Goal: Task Accomplishment & Management: Complete application form

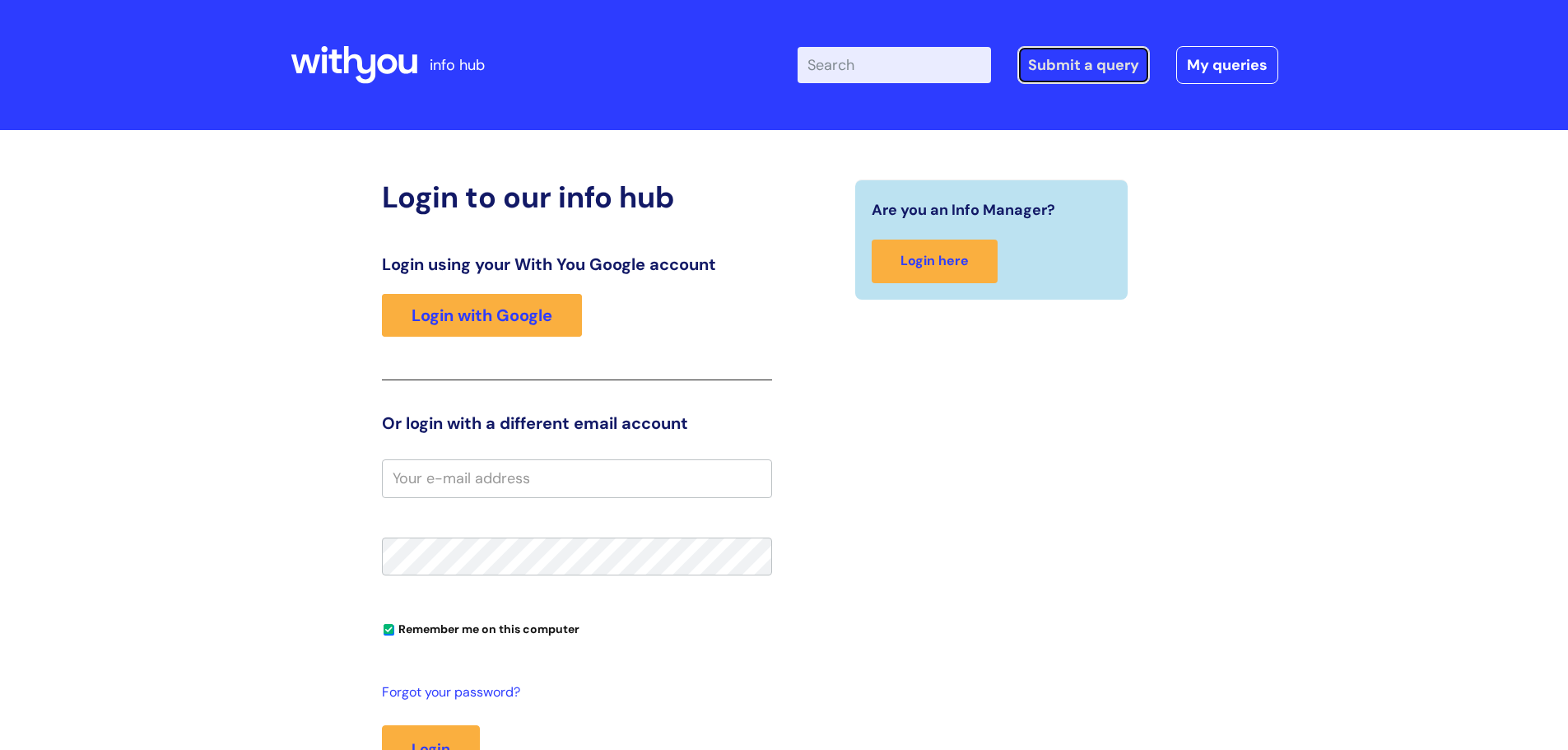
click at [1069, 51] on link "Submit a query" at bounding box center [1084, 65] width 132 height 38
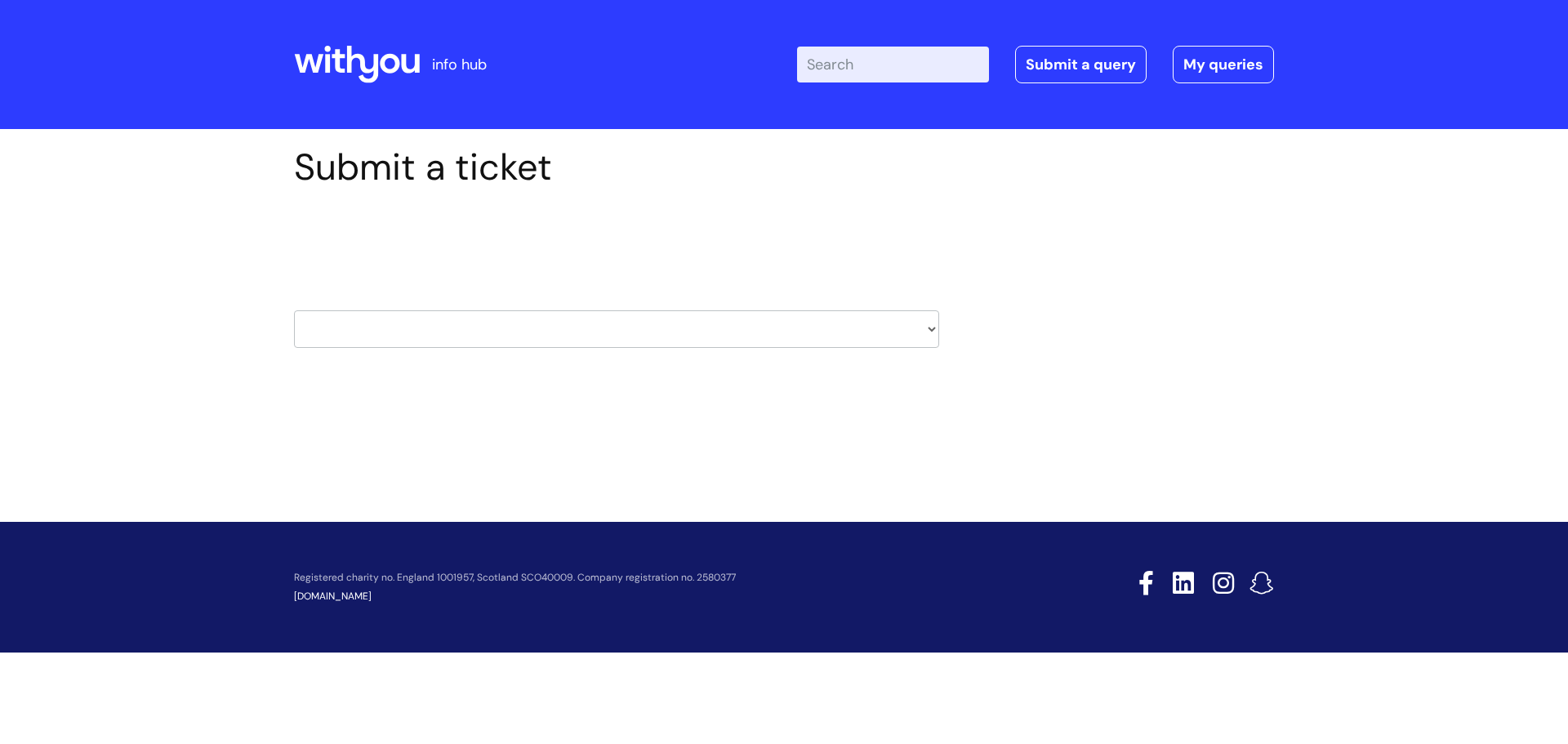
click at [430, 327] on select "HR / People IT and Support Clinical Drug Alerts Finance Accounts Data Support T…" at bounding box center [617, 329] width 645 height 37
select select "it_and_support"
click at [294, 311] on select "HR / People IT and Support Clinical Drug Alerts Finance Accounts Data Support T…" at bounding box center [617, 329] width 645 height 37
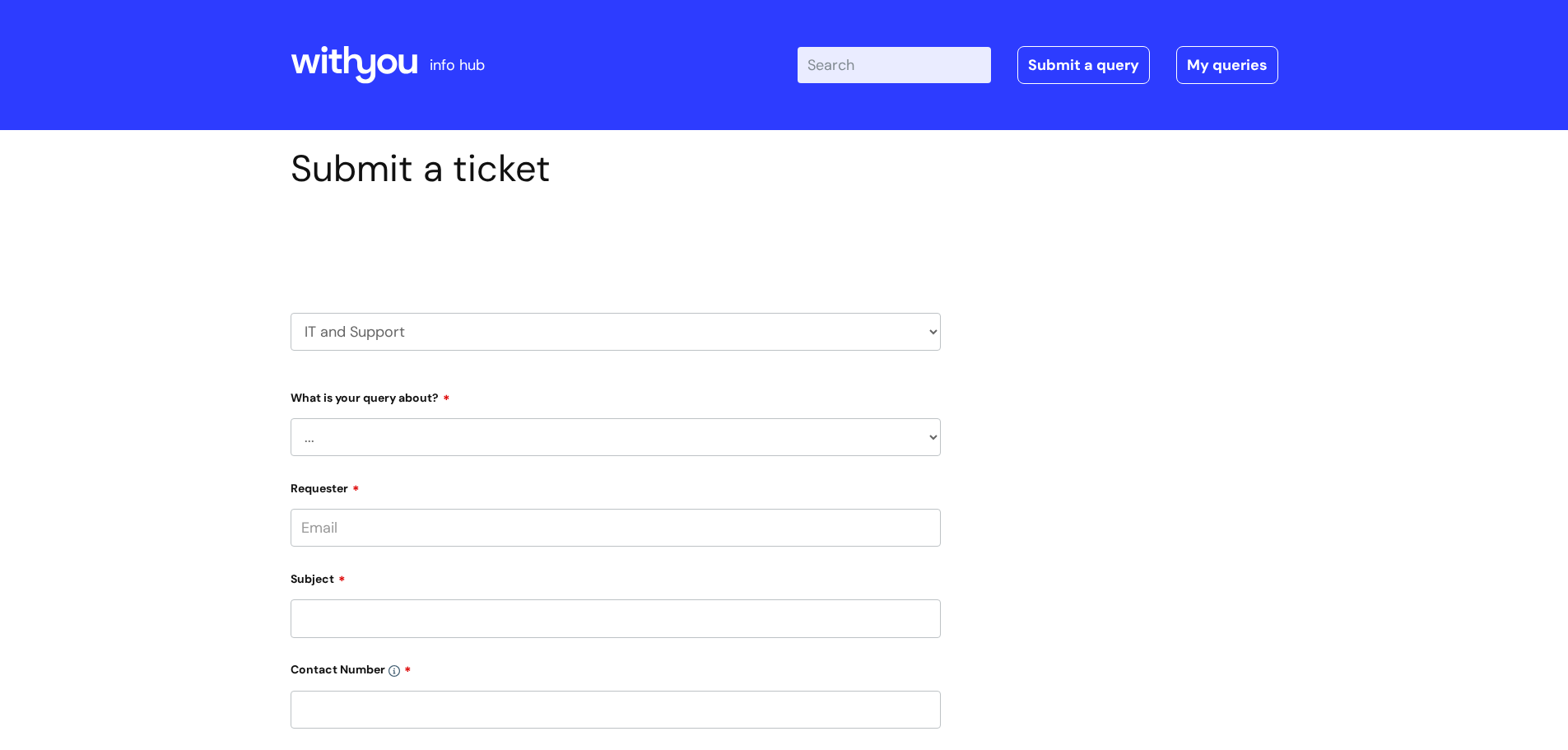
click at [658, 424] on select "... Mobile Phone Reset & MFA Accounts, Starters and Leavers IT Hardware issue I…" at bounding box center [616, 437] width 651 height 38
select select "System/software"
click at [291, 418] on select "... Mobile Phone Reset & MFA Accounts, Starters and Leavers IT Hardware issue I…" at bounding box center [616, 437] width 651 height 38
click at [464, 522] on select "... Halo PCMIS Iaptus NHS Email CJSM Email Mitel Another System Google (Workspa…" at bounding box center [622, 521] width 637 height 38
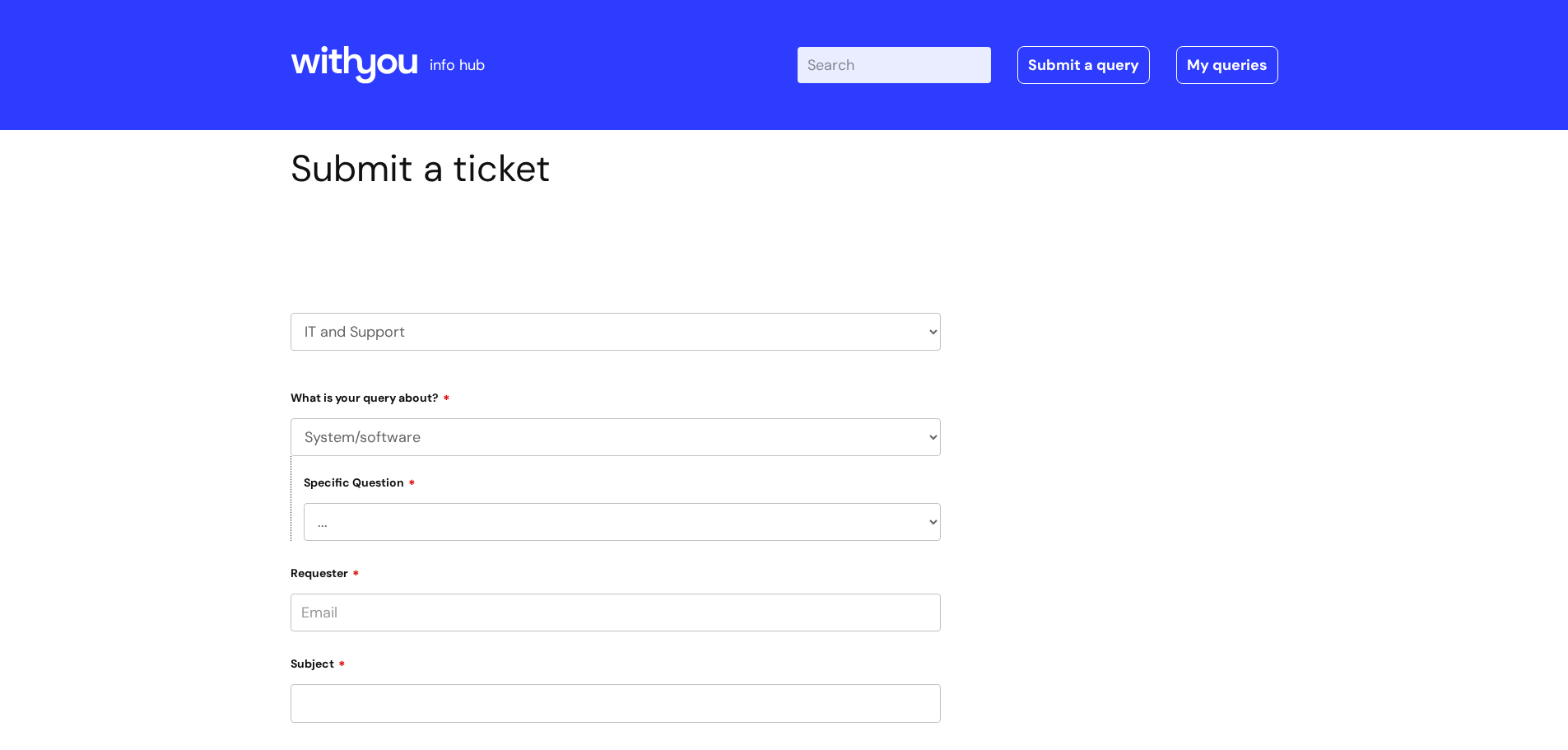
select select "Google (Workspace)"
click at [304, 503] on select "... Halo PCMIS Iaptus NHS Email CJSM Email Mitel Another System Google (Workspa…" at bounding box center [622, 521] width 637 height 38
click at [523, 413] on div "What is your query about? ... Mobile Phone Reset & MFA Accounts, Starters and L…" at bounding box center [616, 505] width 651 height 242
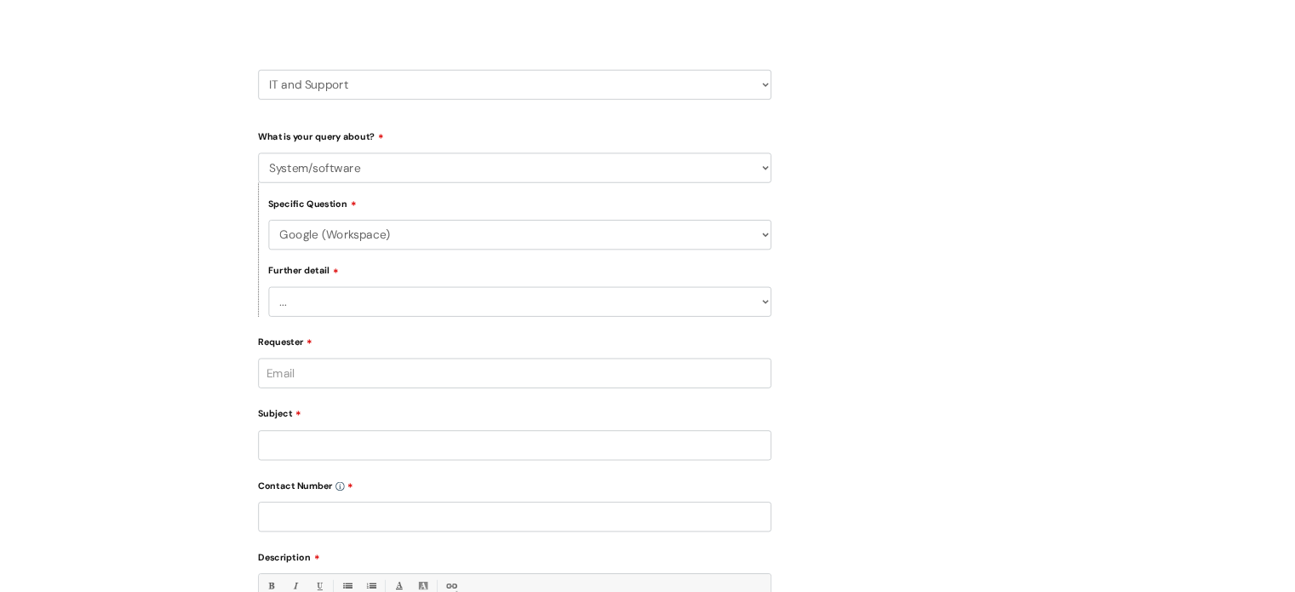
scroll to position [255, 0]
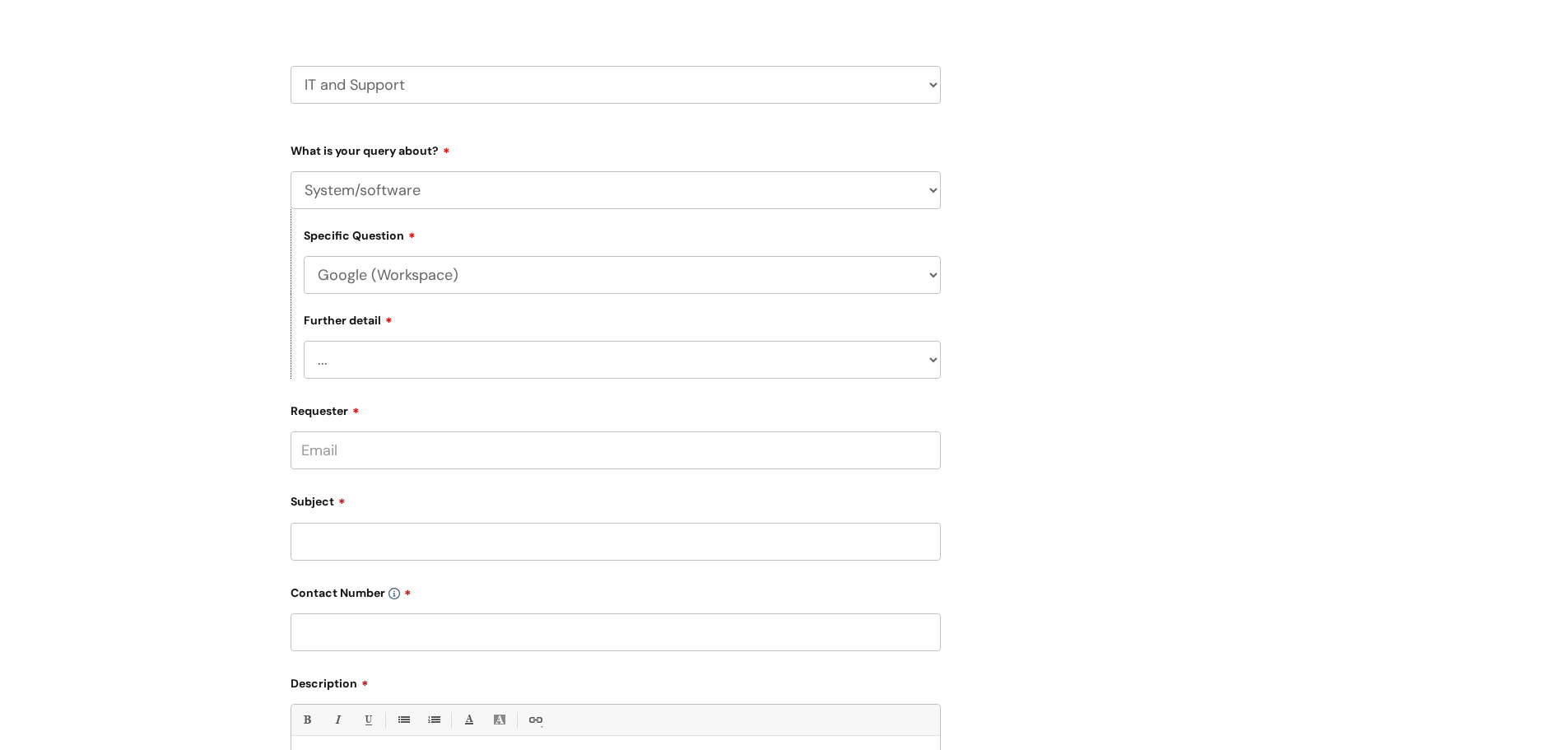
click at [463, 358] on select "... I’d like to add/remove user(s) to a shared email inbox I’d like to add/remo…" at bounding box center [622, 360] width 637 height 38
select select "Anything else"
click at [304, 341] on select "... I’d like to add/remove user(s) to a shared email inbox I’d like to add/remo…" at bounding box center [622, 360] width 637 height 38
click at [477, 364] on select "... I’d like to add/remove user(s) to a shared email inbox I’d like to add/remo…" at bounding box center [622, 360] width 637 height 38
click at [304, 341] on select "... I’d like to add/remove user(s) to a shared email inbox I’d like to add/remo…" at bounding box center [622, 360] width 637 height 38
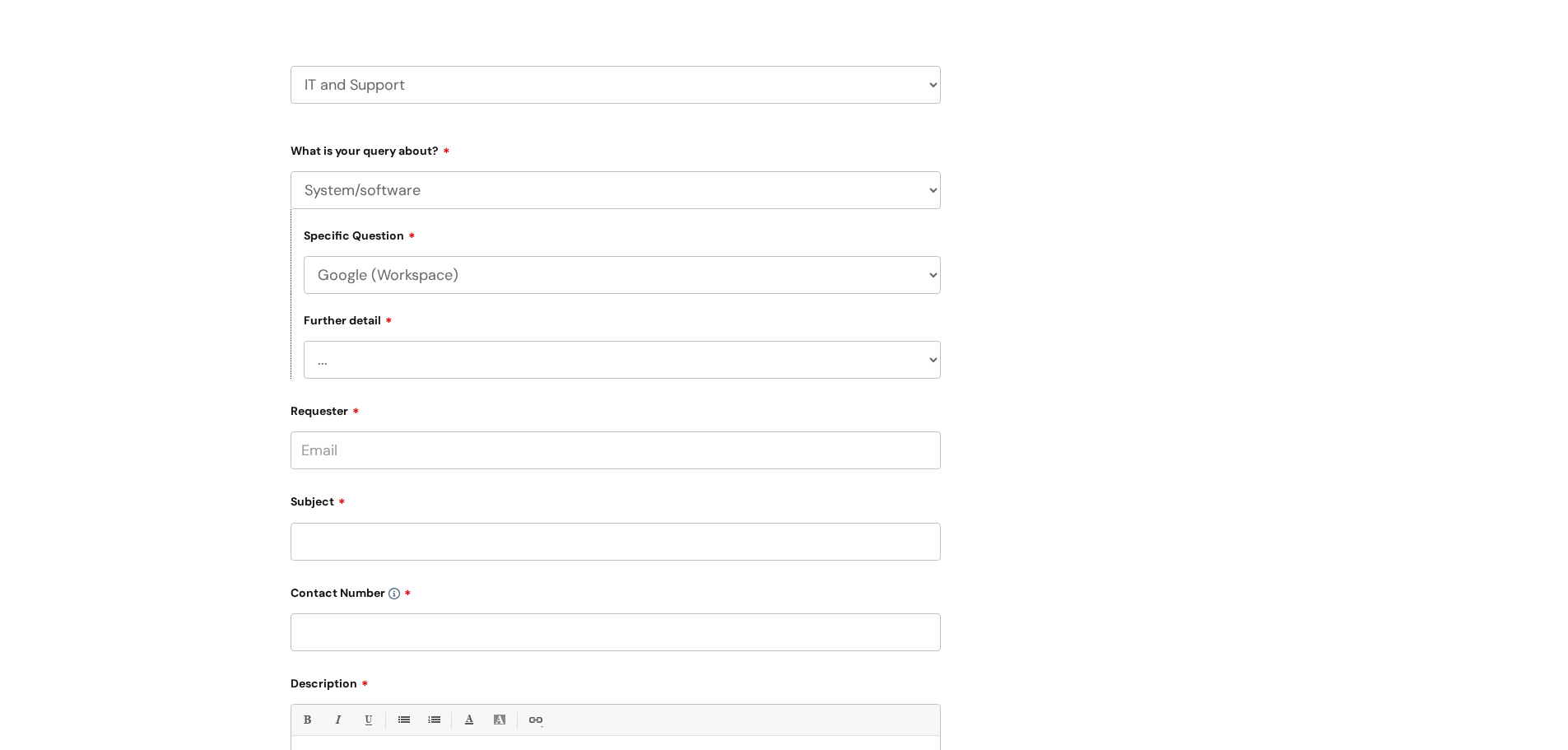
click at [503, 374] on select "... I’d like to add/remove user(s) to a shared email inbox I’d like to add/remo…" at bounding box center [622, 360] width 637 height 38
select select "Anything else"
click at [304, 341] on select "... I’d like to add/remove user(s) to a shared email inbox I’d like to add/remo…" at bounding box center [622, 360] width 637 height 38
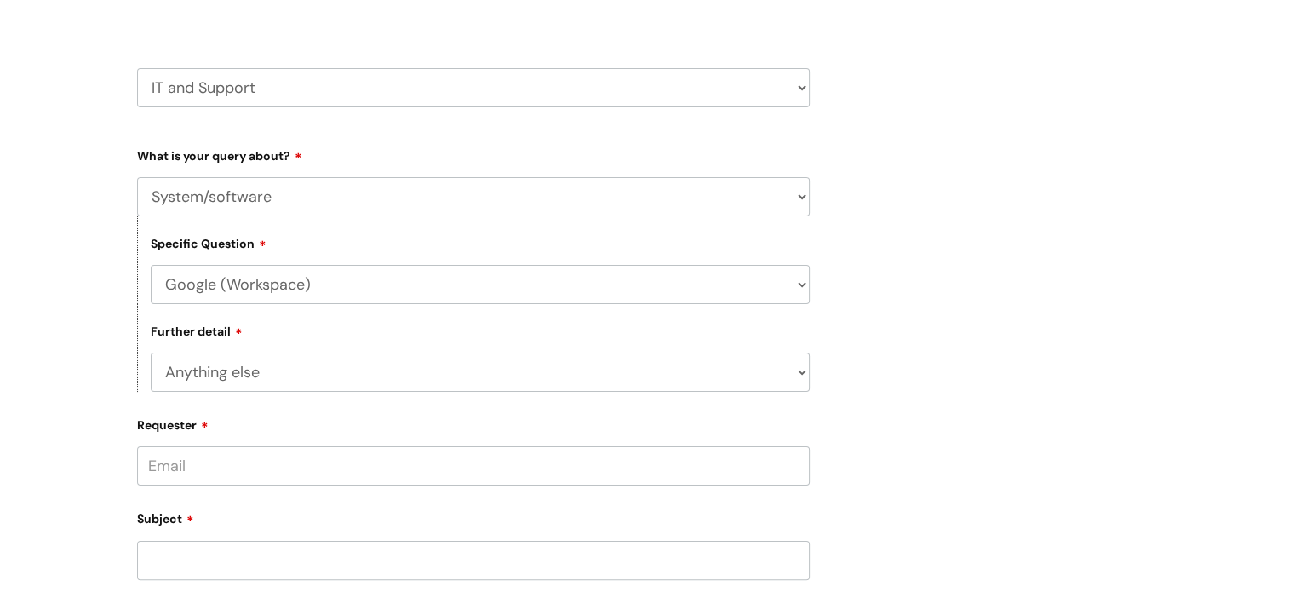
click at [255, 466] on input "Requester" at bounding box center [473, 465] width 673 height 39
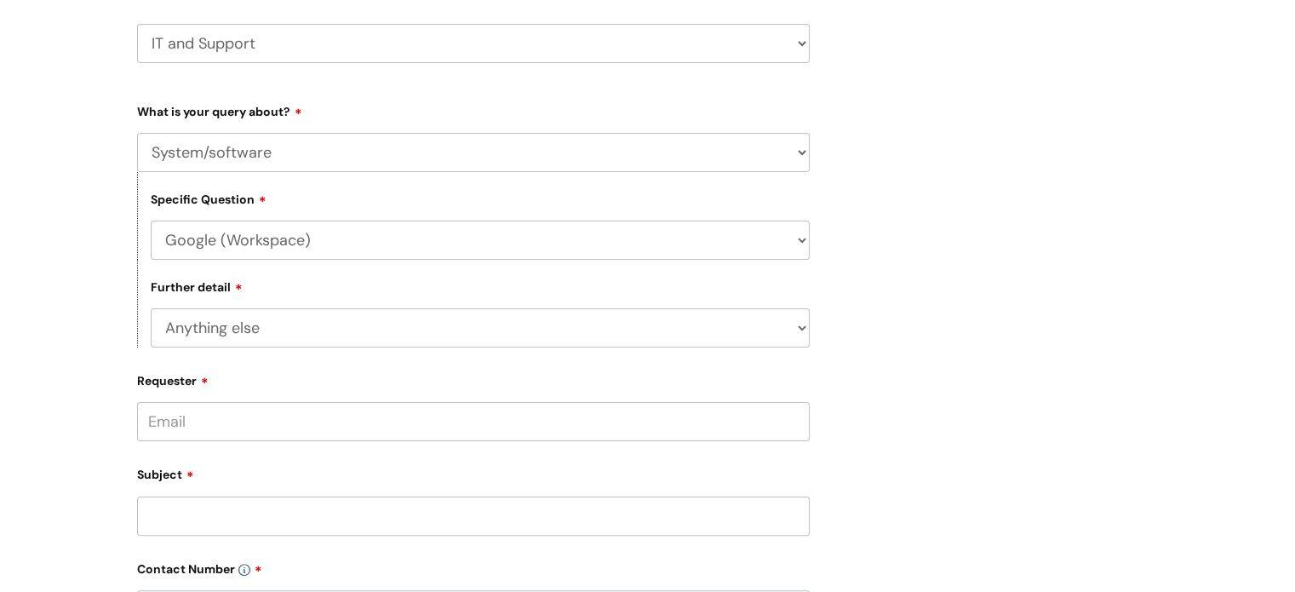
scroll to position [426, 0]
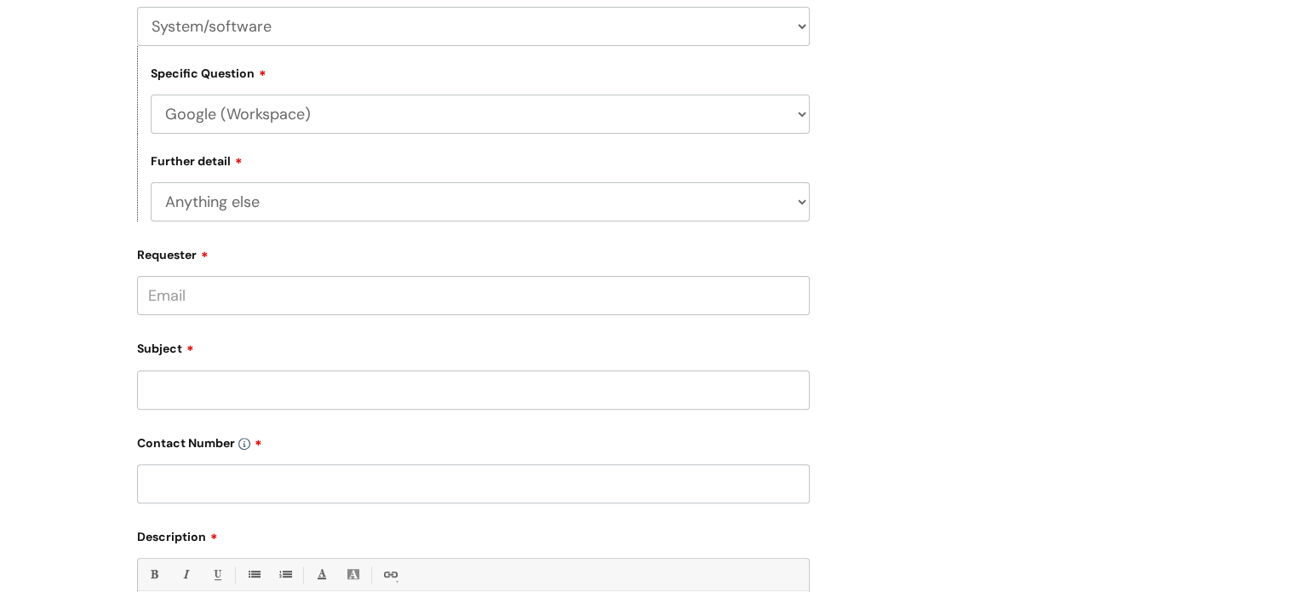
click at [222, 285] on input "Requester" at bounding box center [473, 295] width 673 height 39
type input "S"
type input "Sara.ali@wearewithyou.org.uk"
click at [174, 381] on input "Subject" at bounding box center [473, 389] width 673 height 39
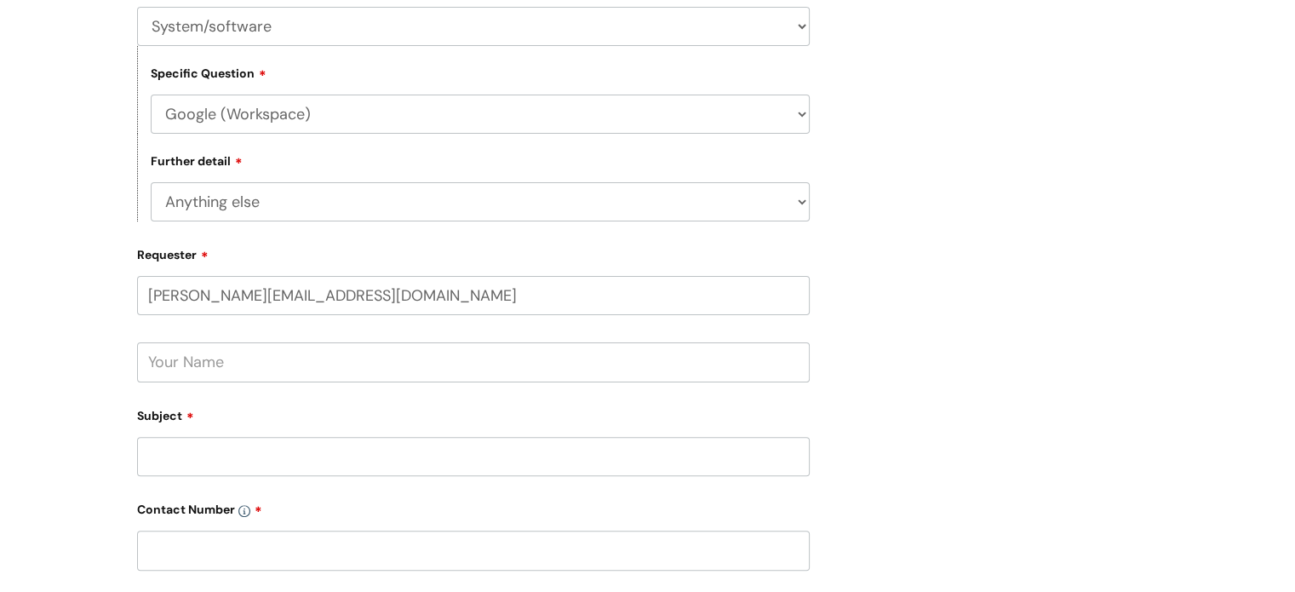
click at [214, 370] on input "text" at bounding box center [473, 361] width 673 height 39
type input "Sara"
click at [201, 399] on form "Type Of Request ... Accounts (Finance) Alerts! (For clinical team) Data Protect…" at bounding box center [473, 445] width 673 height 949
click at [220, 355] on input "Sara" at bounding box center [473, 361] width 673 height 39
drag, startPoint x: 205, startPoint y: 374, endPoint x: 78, endPoint y: 350, distance: 129.1
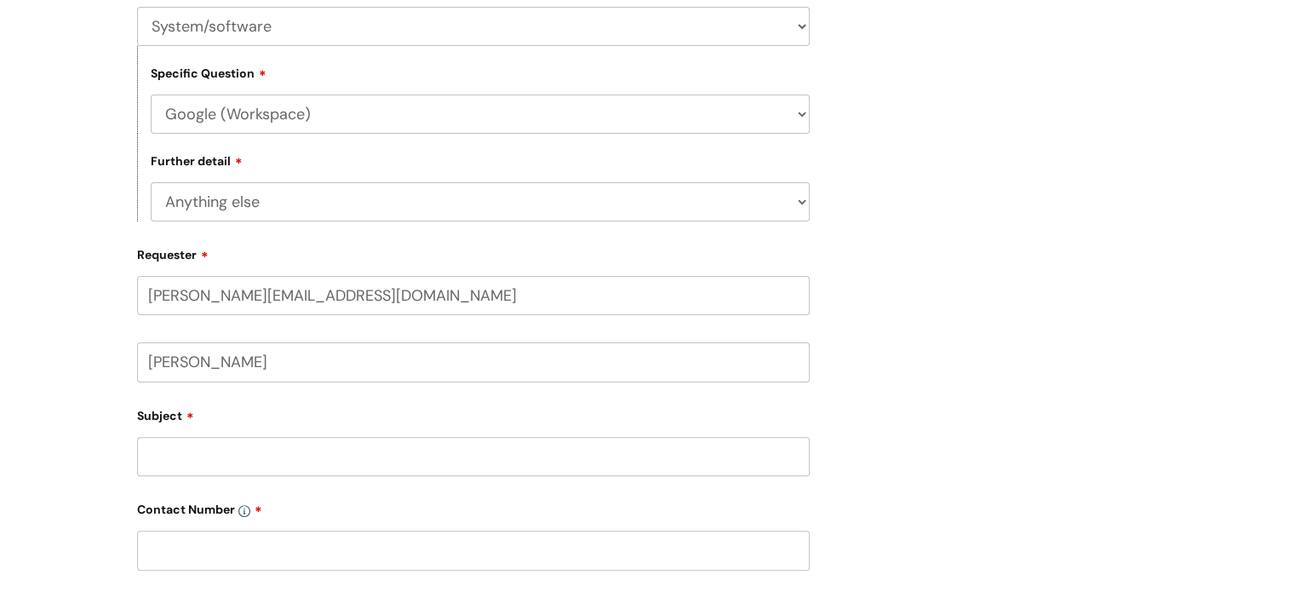
click at [78, 350] on div "Submit a ticket Select issue type HR / People IT and Support Clinical Drug Aler…" at bounding box center [647, 364] width 1295 height 1310
type input "Sara Ali"
click at [228, 437] on div "Subject" at bounding box center [473, 439] width 673 height 76
click at [229, 442] on input "Subject" at bounding box center [473, 456] width 673 height 39
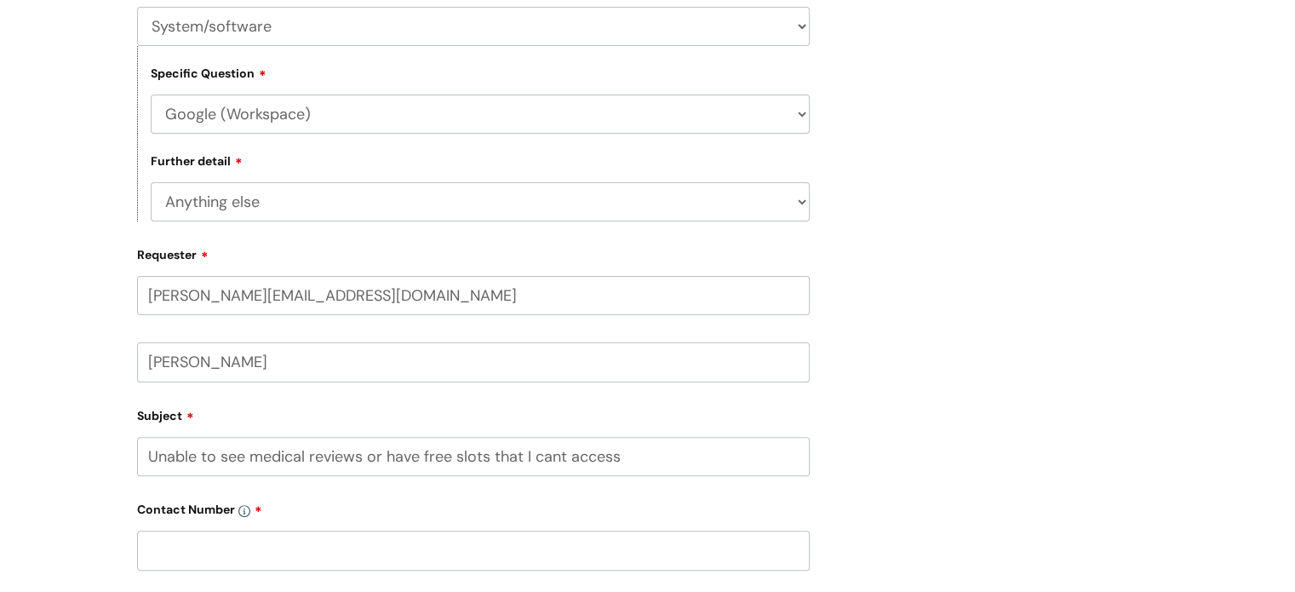
click at [647, 456] on input "Unable to see medical reviews or have free slots that I cant access" at bounding box center [473, 456] width 673 height 39
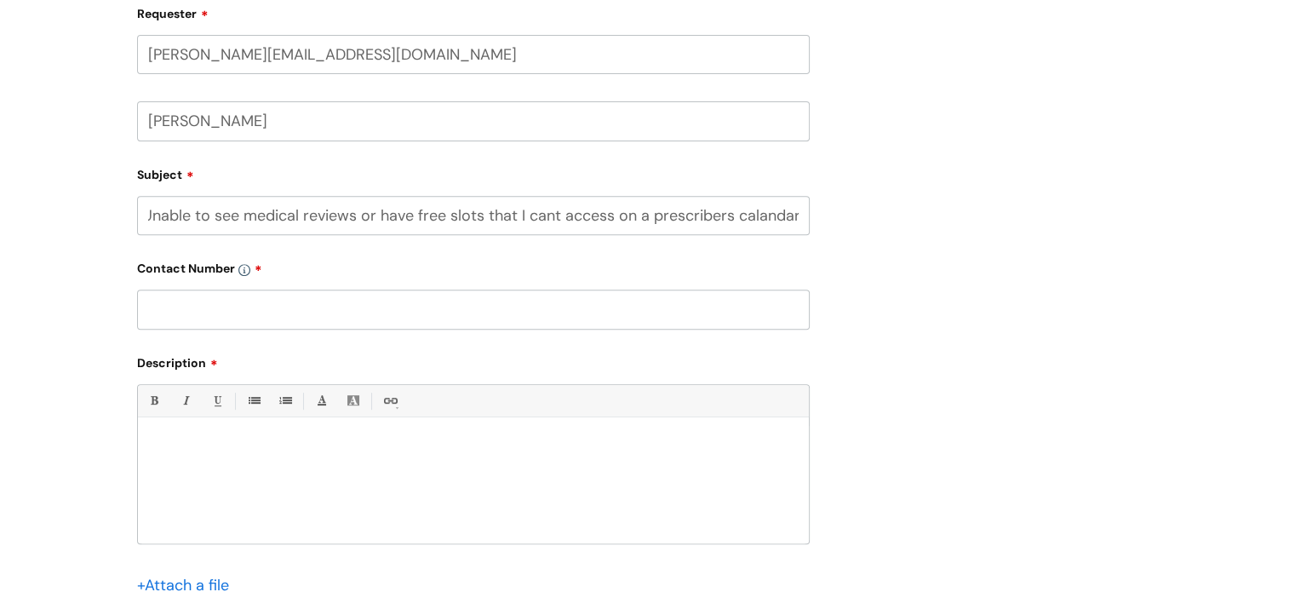
scroll to position [852, 0]
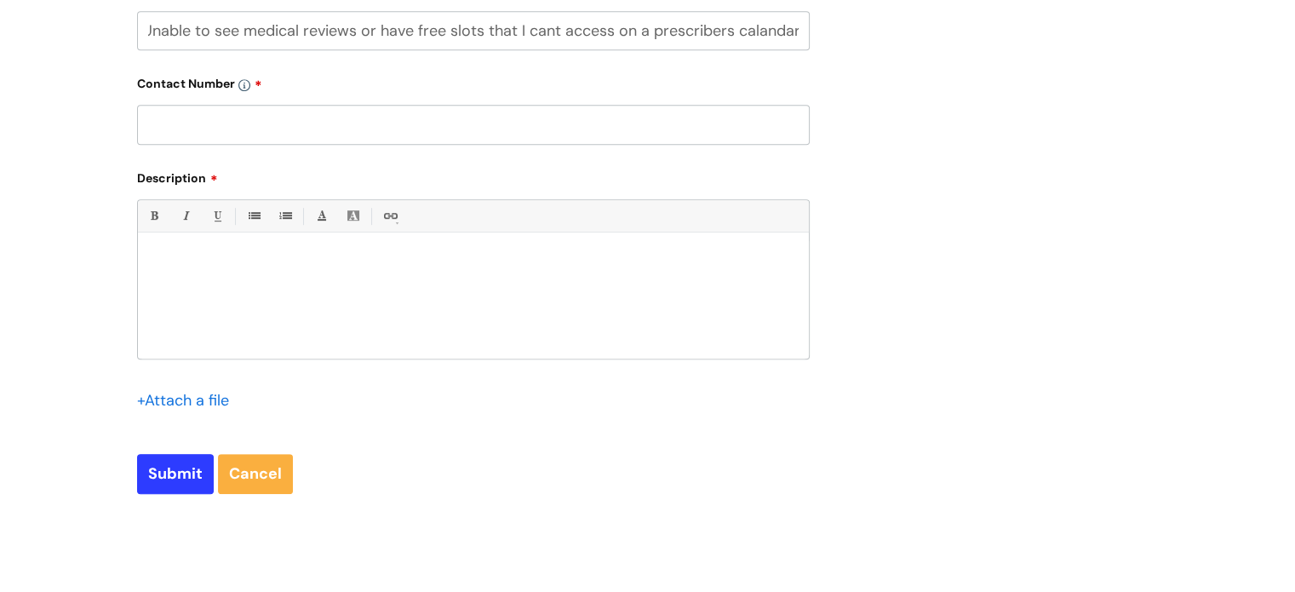
type input "Unable to see medical reviews or have free slots that I cant access on a prescr…"
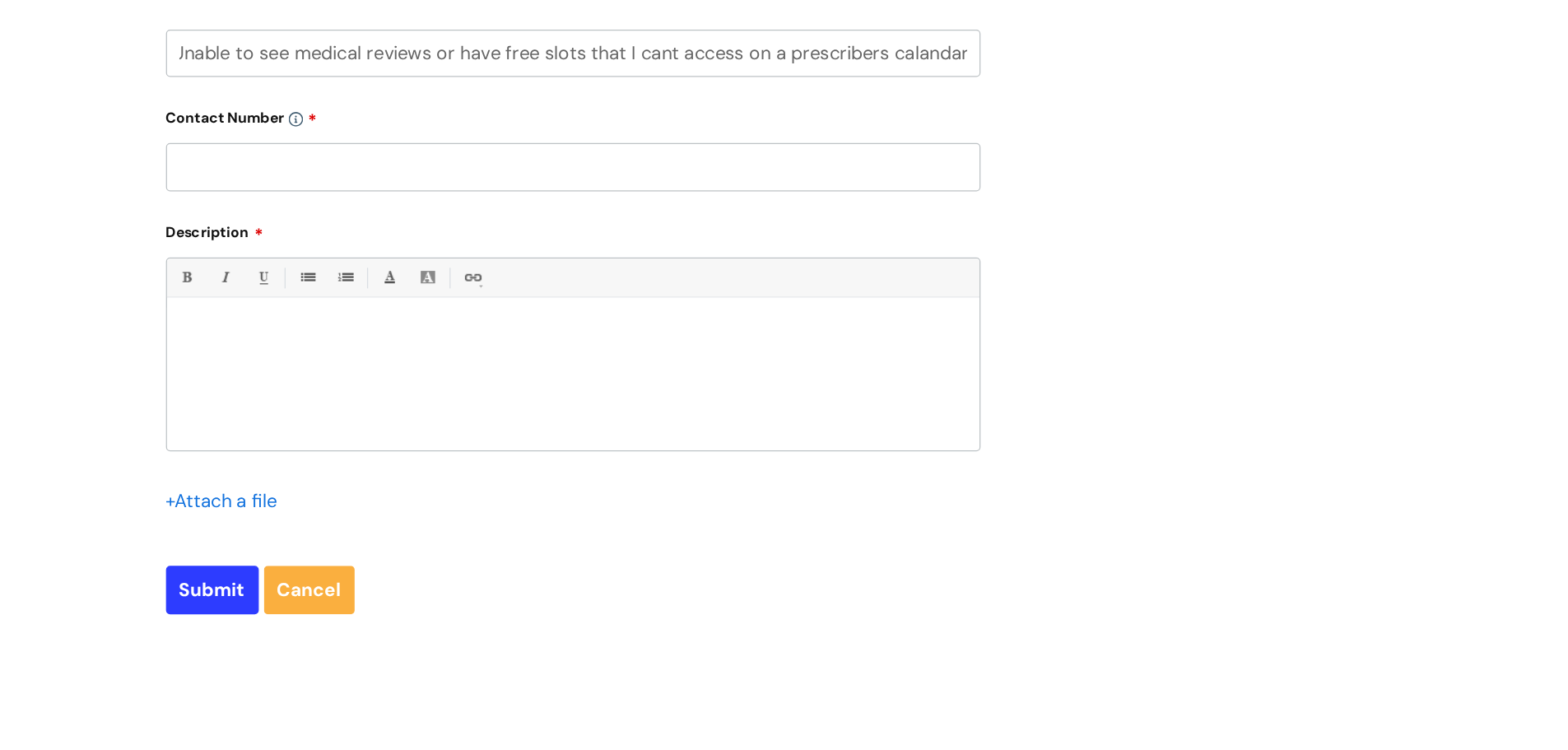
scroll to position [0, 0]
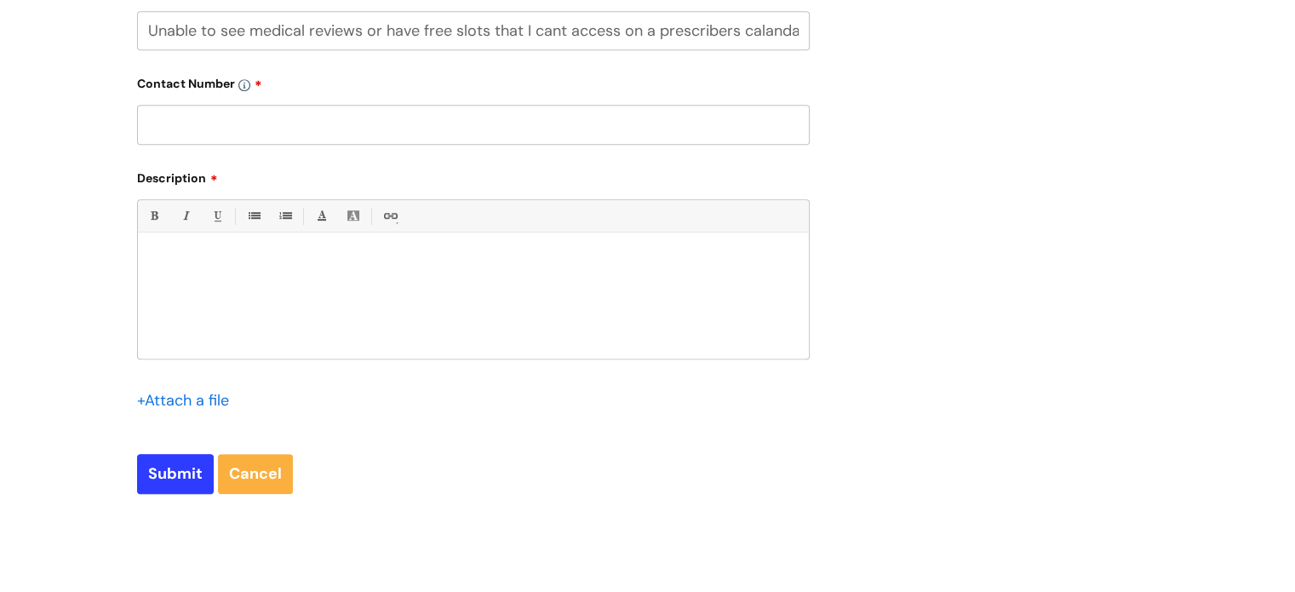
click at [410, 112] on input "text" at bounding box center [473, 124] width 673 height 39
type input "07707848570"
click at [266, 275] on div at bounding box center [473, 300] width 671 height 118
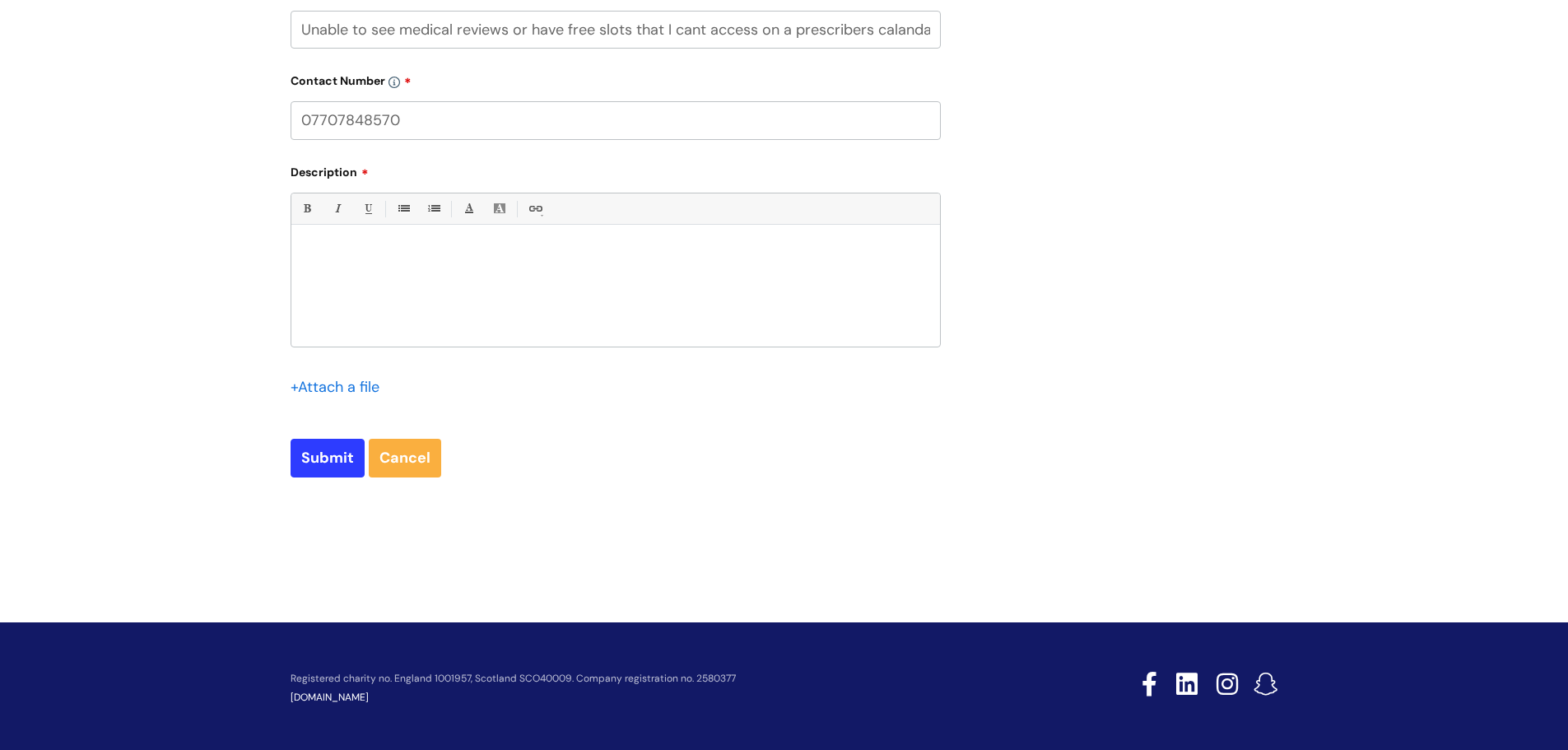
click at [357, 387] on input "file" at bounding box center [332, 386] width 82 height 20
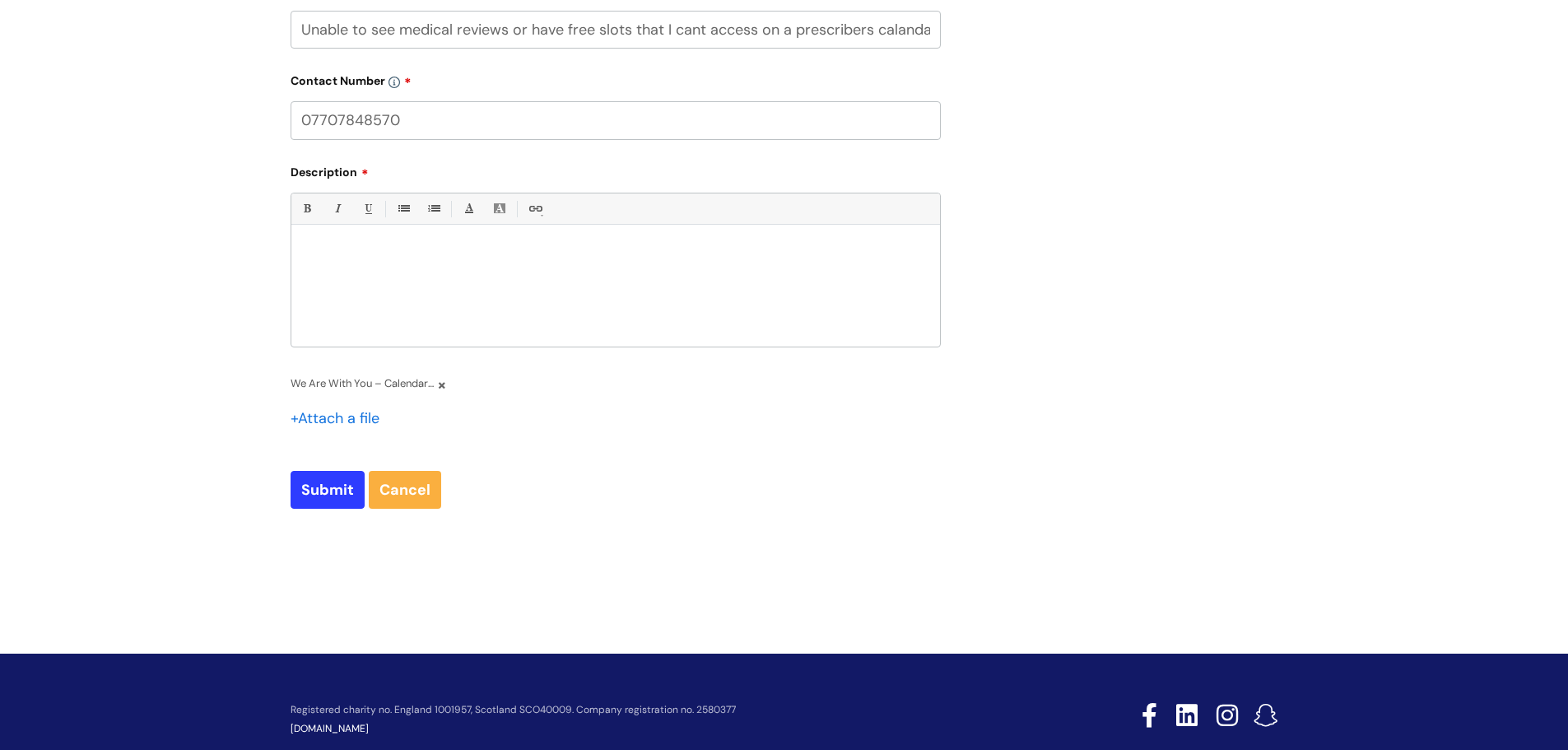
click at [354, 418] on input "file" at bounding box center [332, 418] width 82 height 20
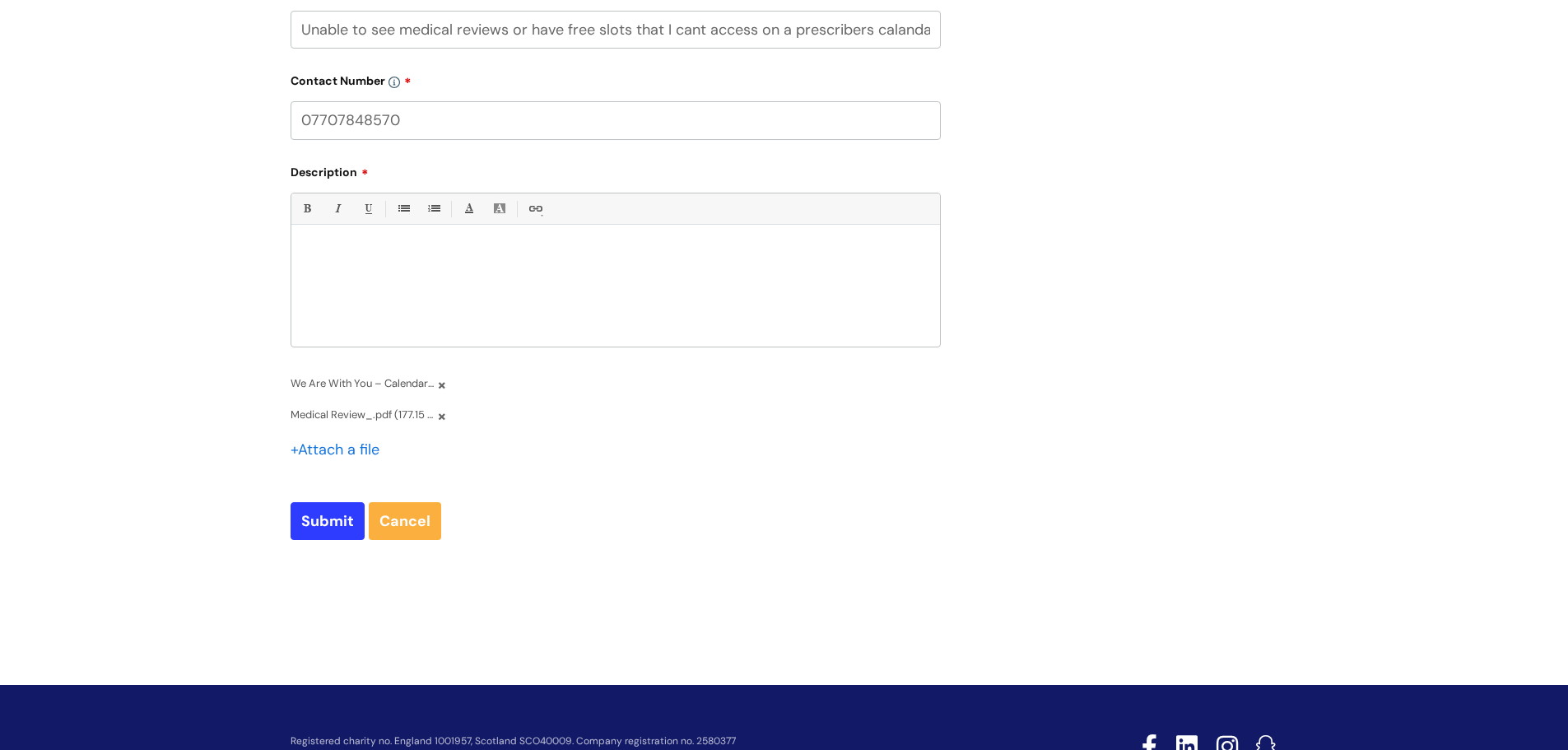
click at [356, 274] on div at bounding box center [615, 290] width 649 height 114
click at [552, 249] on p "Unable to access free slots in prescribers calendar and unable to see medical r…" at bounding box center [615, 252] width 624 height 14
click at [510, 257] on p "Unable to access free slots in prescribers calendar to book medical revews and …" at bounding box center [615, 260] width 624 height 30
click at [691, 254] on p "Unable to access free slots in prescribers calendar to book medical reviews and…" at bounding box center [615, 260] width 624 height 30
click at [686, 245] on p "Unable to access free slots in prescribers calendar to book medical reviews and…" at bounding box center [615, 260] width 624 height 30
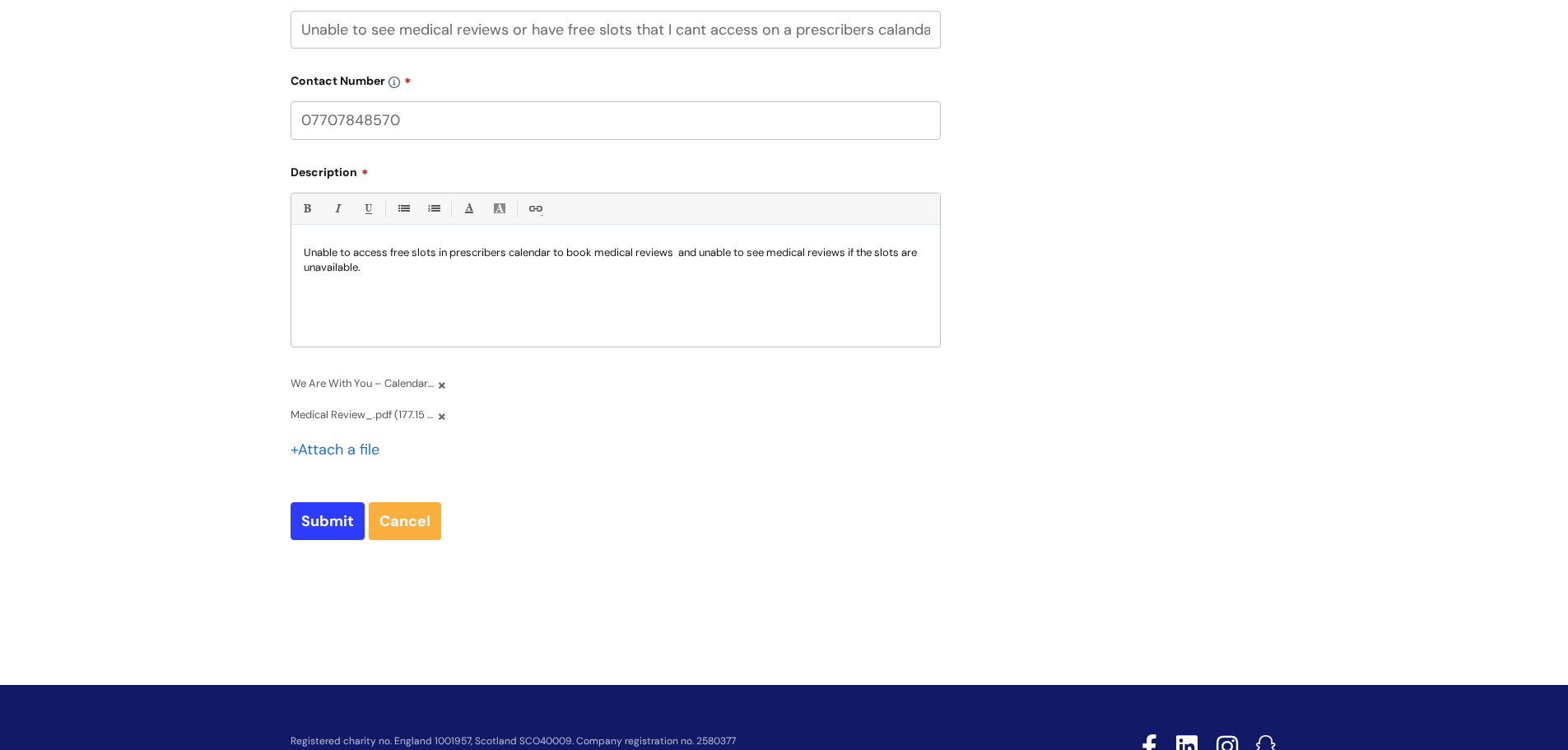
click at [681, 256] on p "Unable to access free slots in prescribers calendar to book medical reviews and…" at bounding box center [615, 260] width 624 height 30
click at [508, 252] on p "Unable to access free slots in prescribers calendar to book medical reviews and…" at bounding box center [615, 260] width 624 height 30
click at [558, 252] on p "Unable to access free slots in prescribers calendar to book medical reviews and…" at bounding box center [615, 260] width 624 height 30
drag, startPoint x: 508, startPoint y: 257, endPoint x: 513, endPoint y: 241, distance: 16.8
click at [508, 257] on p "Unable to access free slots in prescribers calendar to book medical reviews and…" at bounding box center [615, 260] width 624 height 30
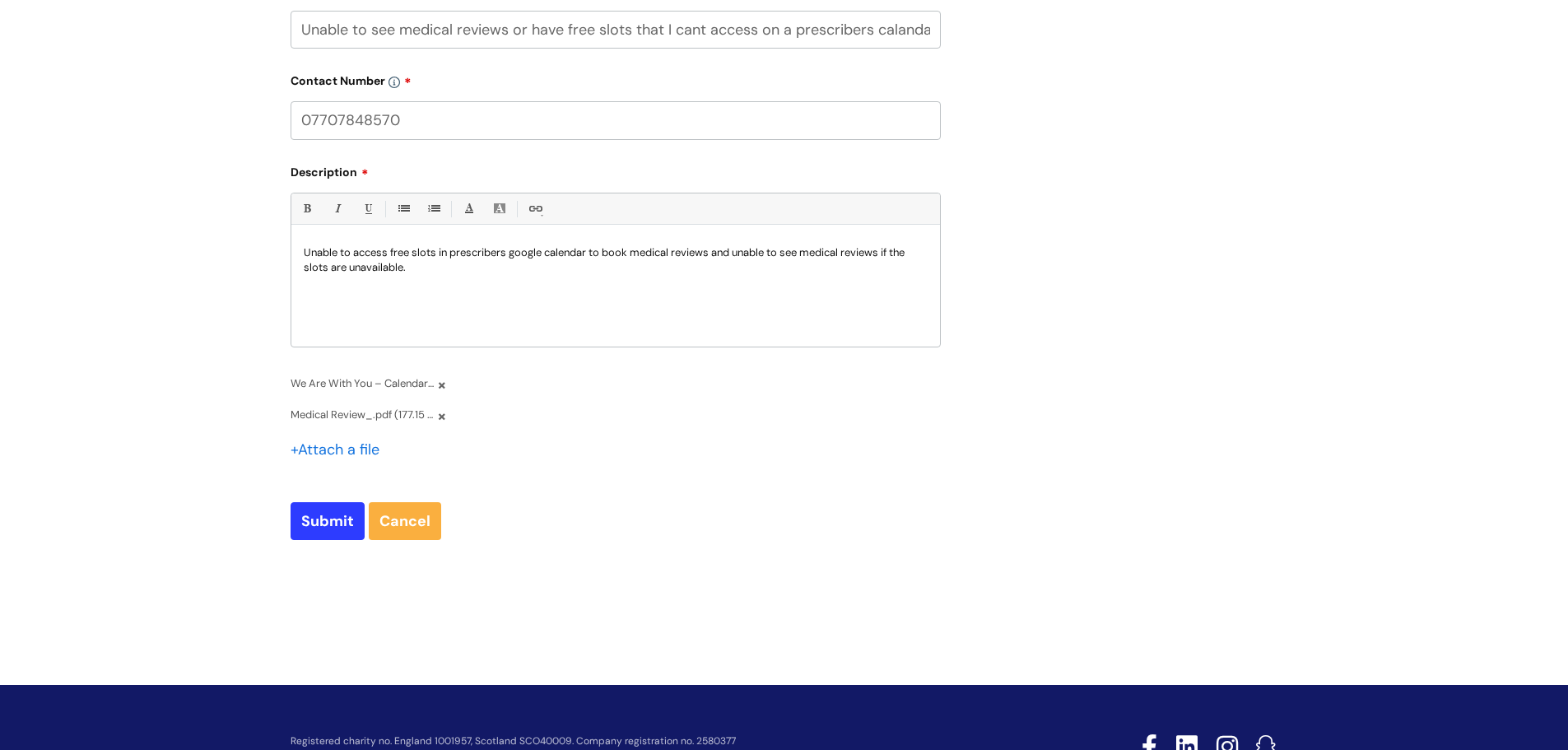
click at [591, 254] on p "Unable to access free slots in prescribers google calendar to book medical revi…" at bounding box center [615, 260] width 624 height 30
click at [885, 261] on p "Unable to access free slots in prescribers google calendar to book medical revi…" at bounding box center [615, 260] width 624 height 30
click at [889, 245] on p "Unable to access free slots in prescribers google calendar to book medical revi…" at bounding box center [615, 260] width 624 height 30
drag, startPoint x: 405, startPoint y: 258, endPoint x: 421, endPoint y: 248, distance: 18.9
click at [421, 248] on p "Unable to access free slots in prescribers google calendar to book medical revi…" at bounding box center [615, 260] width 624 height 30
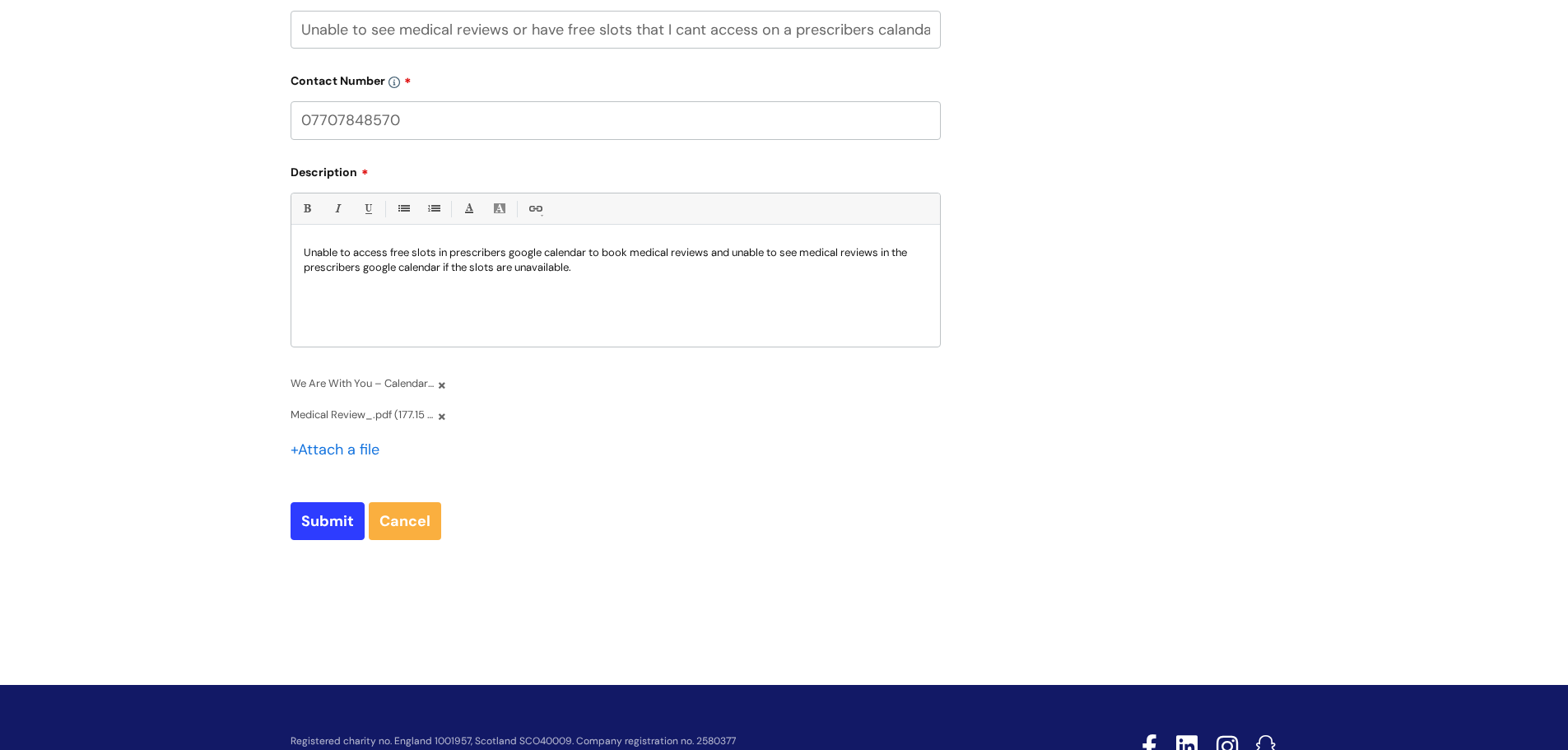
click at [583, 276] on div "Unable to access free slots in prescribers google calendar to book medical revi…" at bounding box center [615, 290] width 649 height 114
click at [335, 525] on input "Submit" at bounding box center [328, 520] width 74 height 38
type input "Please Wait..."
